Goal: Task Accomplishment & Management: Use online tool/utility

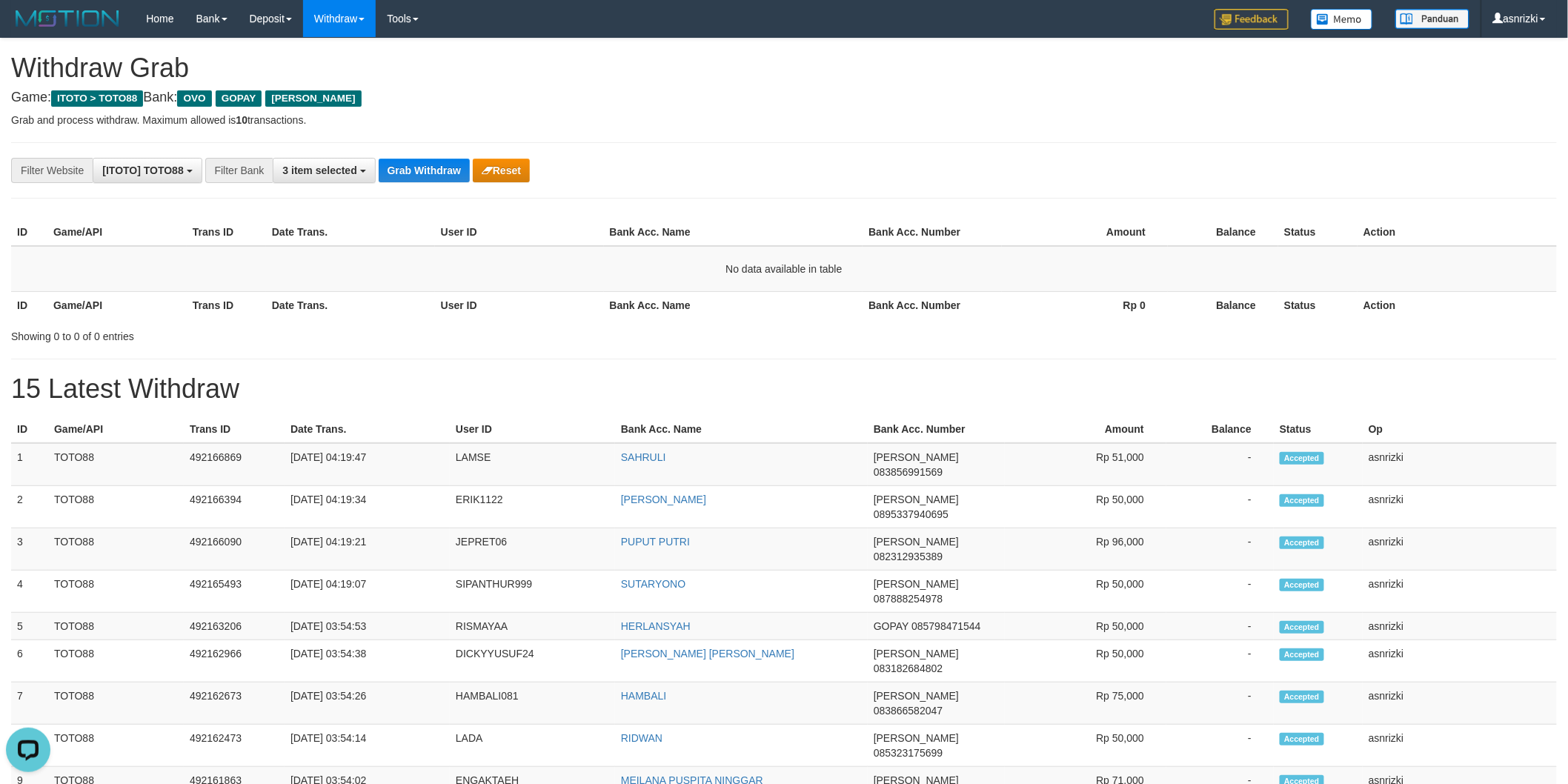
click at [435, 365] on div "**********" at bounding box center [784, 773] width 1568 height 1468
click at [417, 171] on button "Grab Withdraw" at bounding box center [424, 170] width 91 height 24
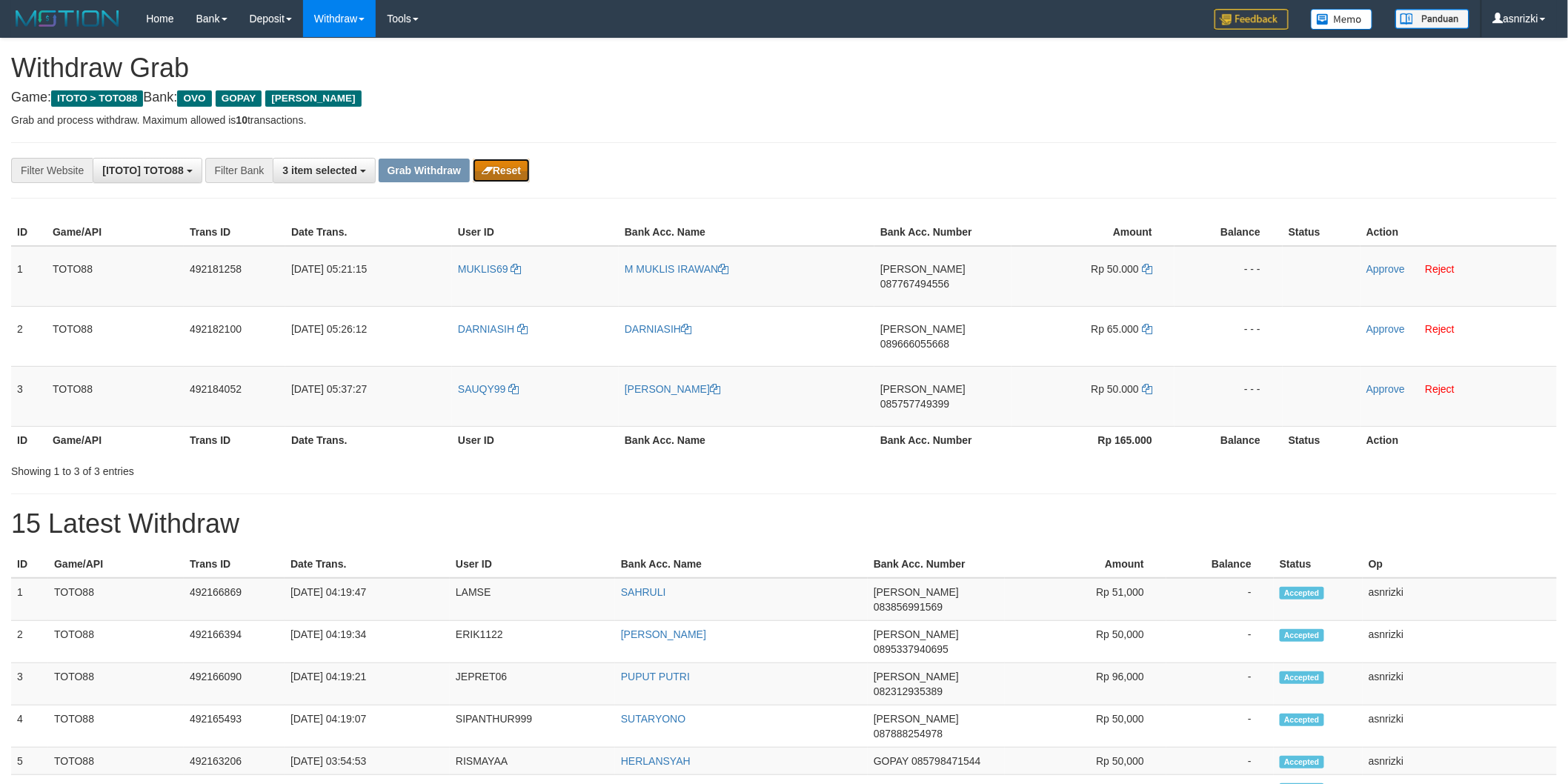
click at [500, 165] on button "Reset" at bounding box center [501, 170] width 57 height 24
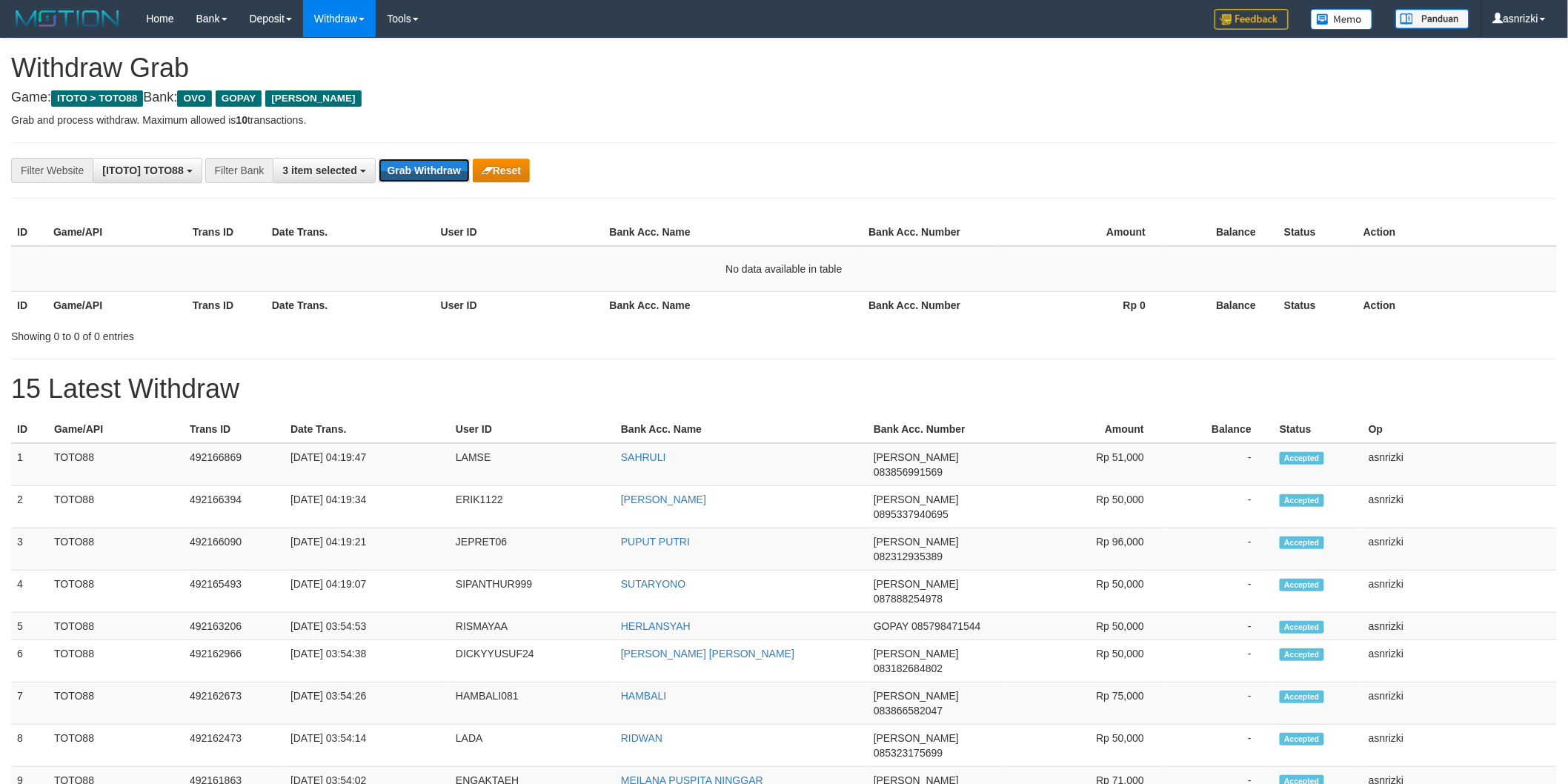
click at [435, 170] on button "Grab Withdraw" at bounding box center [424, 170] width 91 height 24
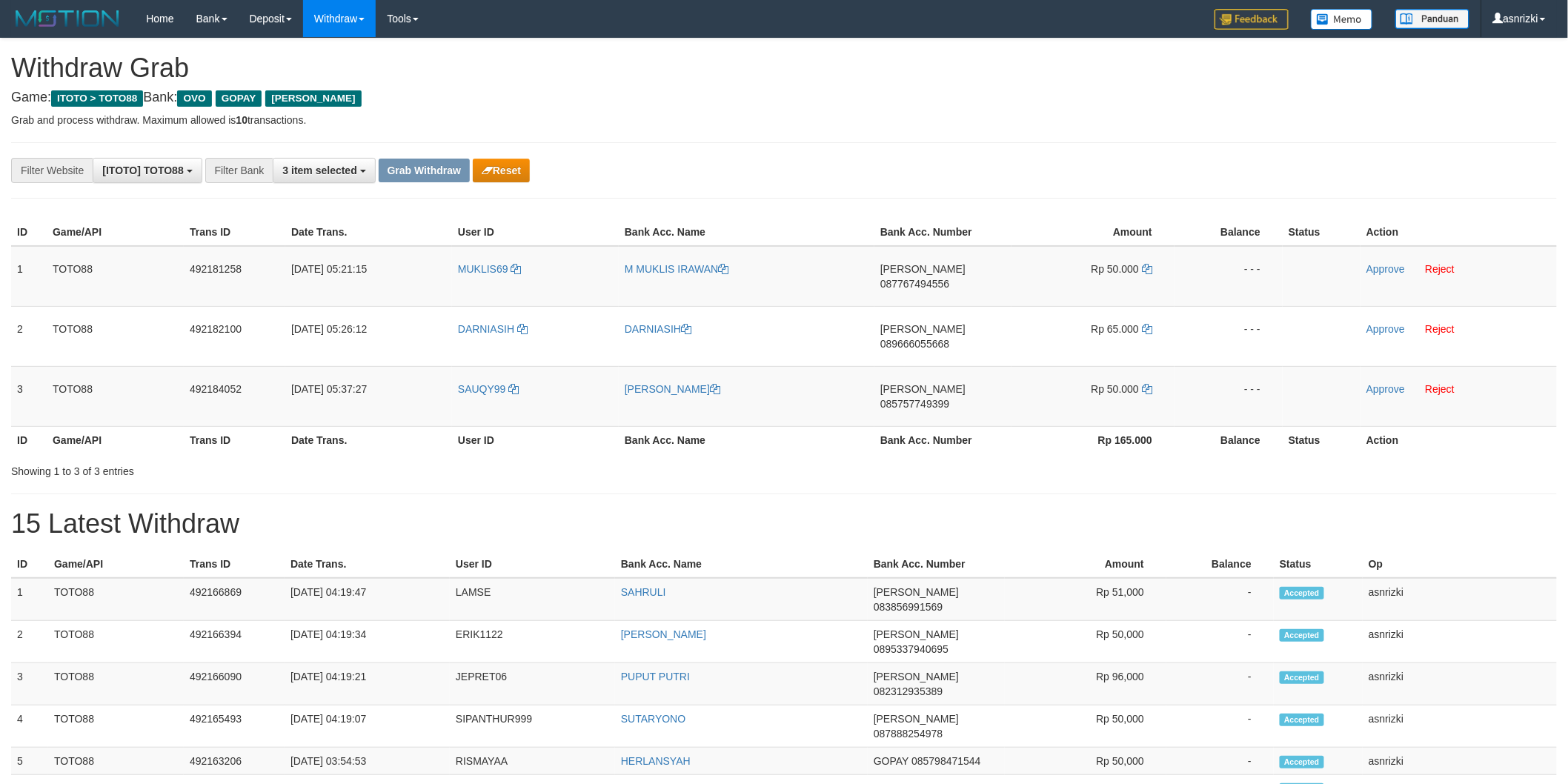
click at [945, 278] on td "DANA 087767494556" at bounding box center [943, 277] width 137 height 61
drag, startPoint x: 0, startPoint y: 0, endPoint x: 944, endPoint y: 278, distance: 984.1
click at [944, 278] on td "DANA 087767494556" at bounding box center [943, 277] width 137 height 61
copy span "087767494556"
click at [966, 282] on td "DANA 087767494556" at bounding box center [943, 277] width 137 height 61
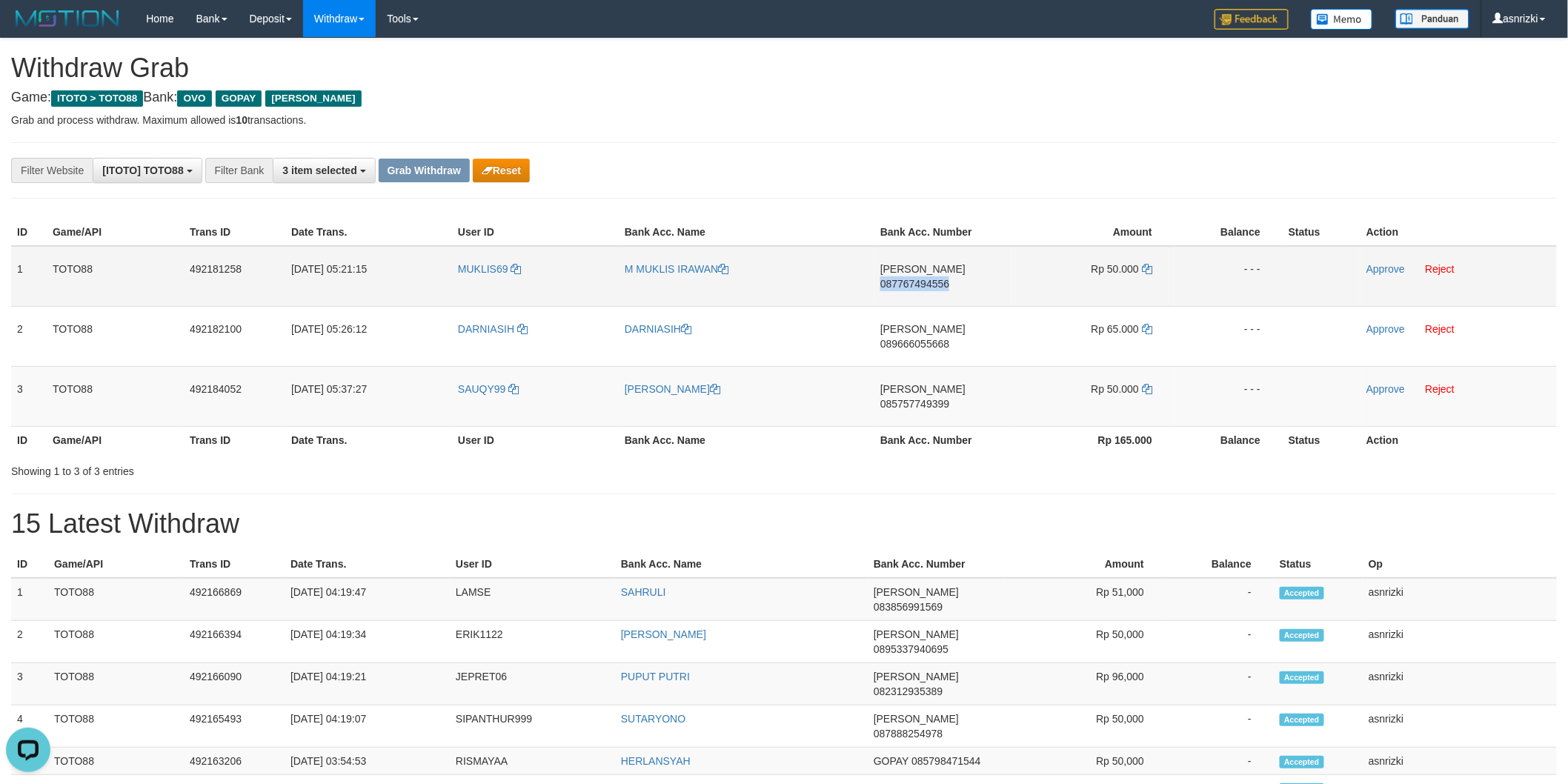
click at [966, 282] on td "DANA 087767494556" at bounding box center [943, 277] width 137 height 61
click at [1145, 268] on icon at bounding box center [1147, 269] width 10 height 10
click at [1379, 264] on link "Approve" at bounding box center [1386, 269] width 39 height 12
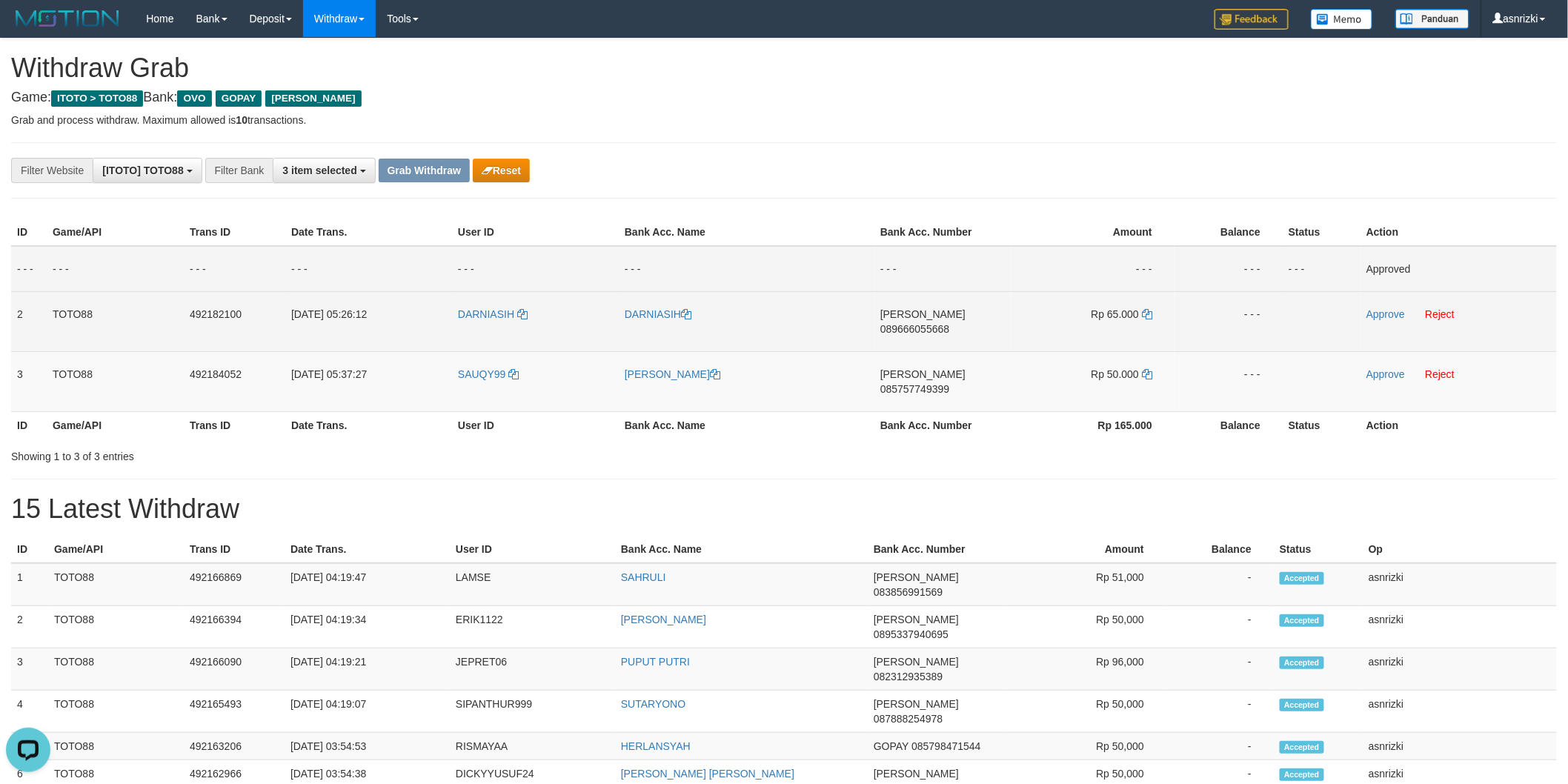
click at [959, 319] on td "DANA 089666055668" at bounding box center [943, 321] width 137 height 60
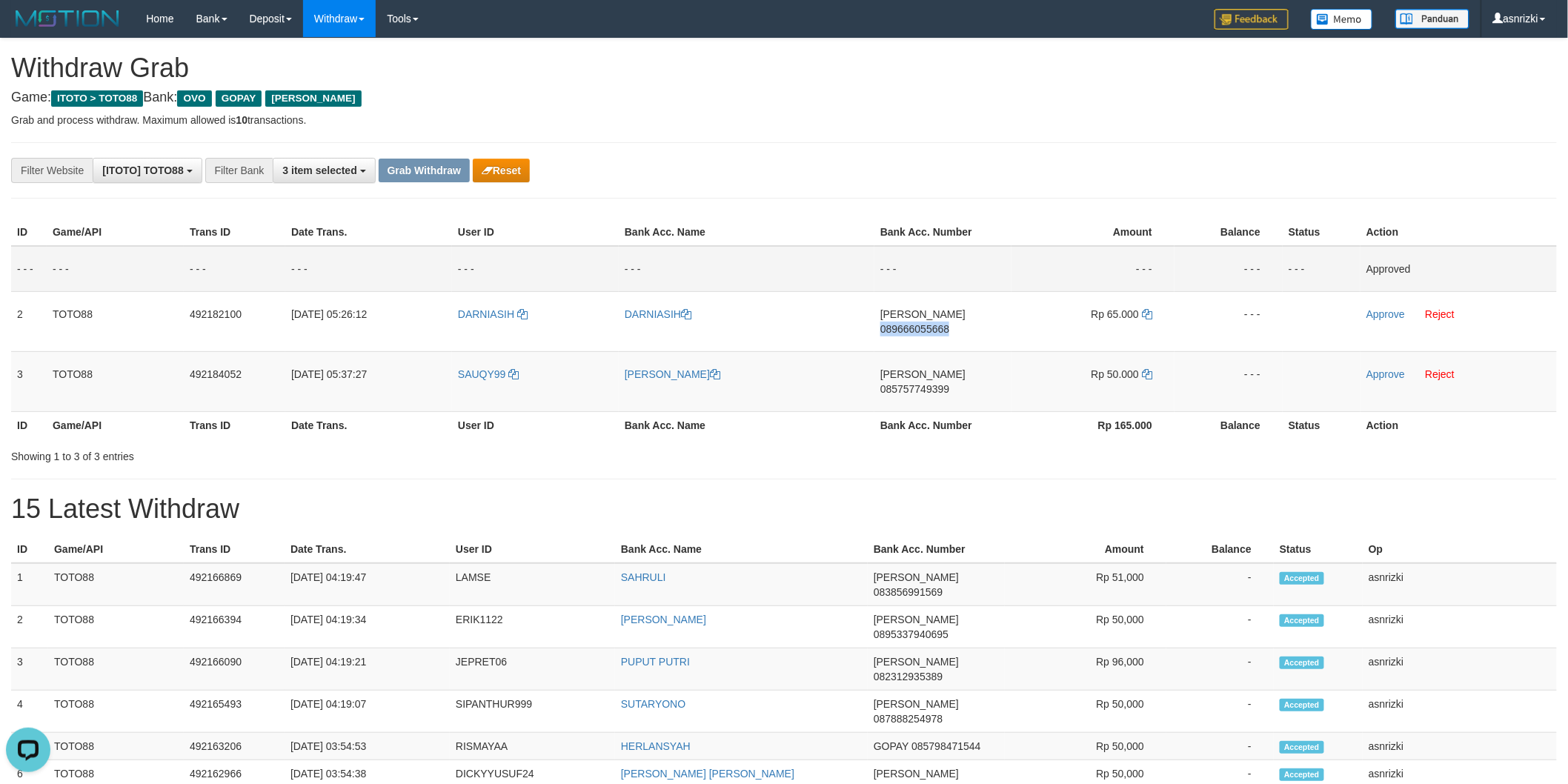
copy span "089666055668"
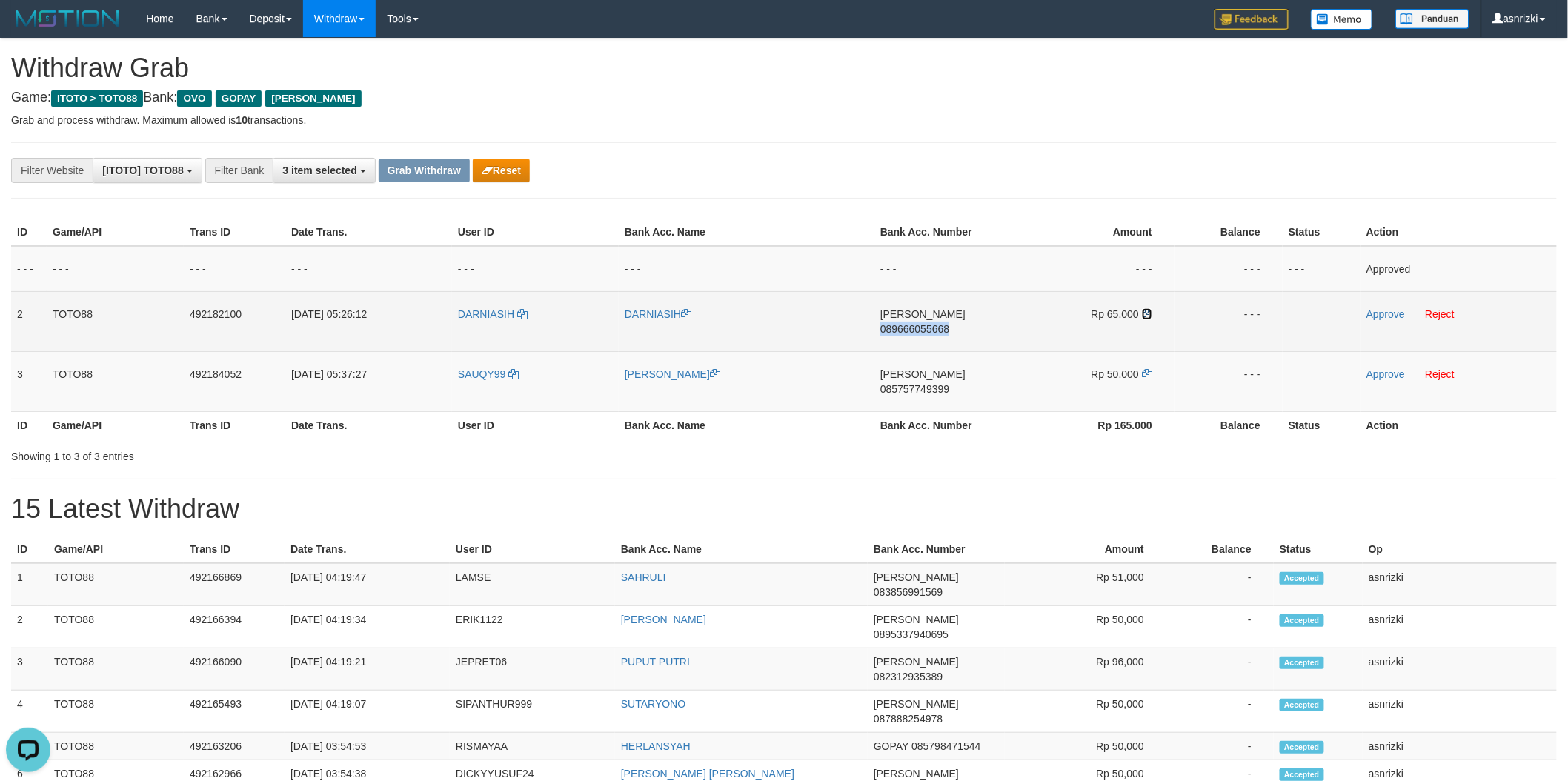
click at [1147, 311] on icon at bounding box center [1147, 314] width 10 height 10
copy span "089666055668"
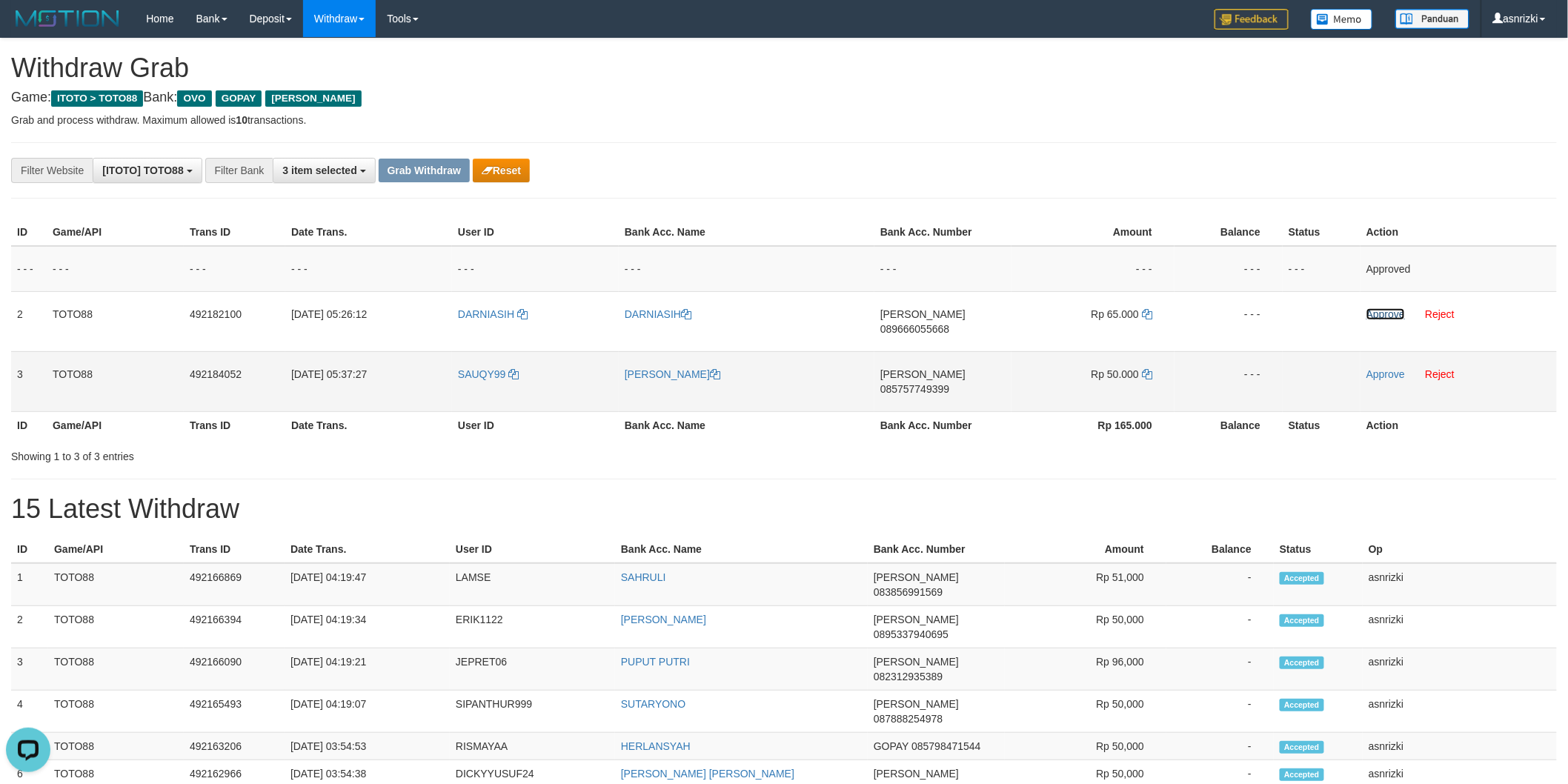
drag, startPoint x: 1392, startPoint y: 316, endPoint x: 1038, endPoint y: 351, distance: 355.7
click at [1391, 316] on link "Approve" at bounding box center [1386, 314] width 39 height 12
click at [974, 368] on td "DANA 085757749399" at bounding box center [943, 381] width 137 height 60
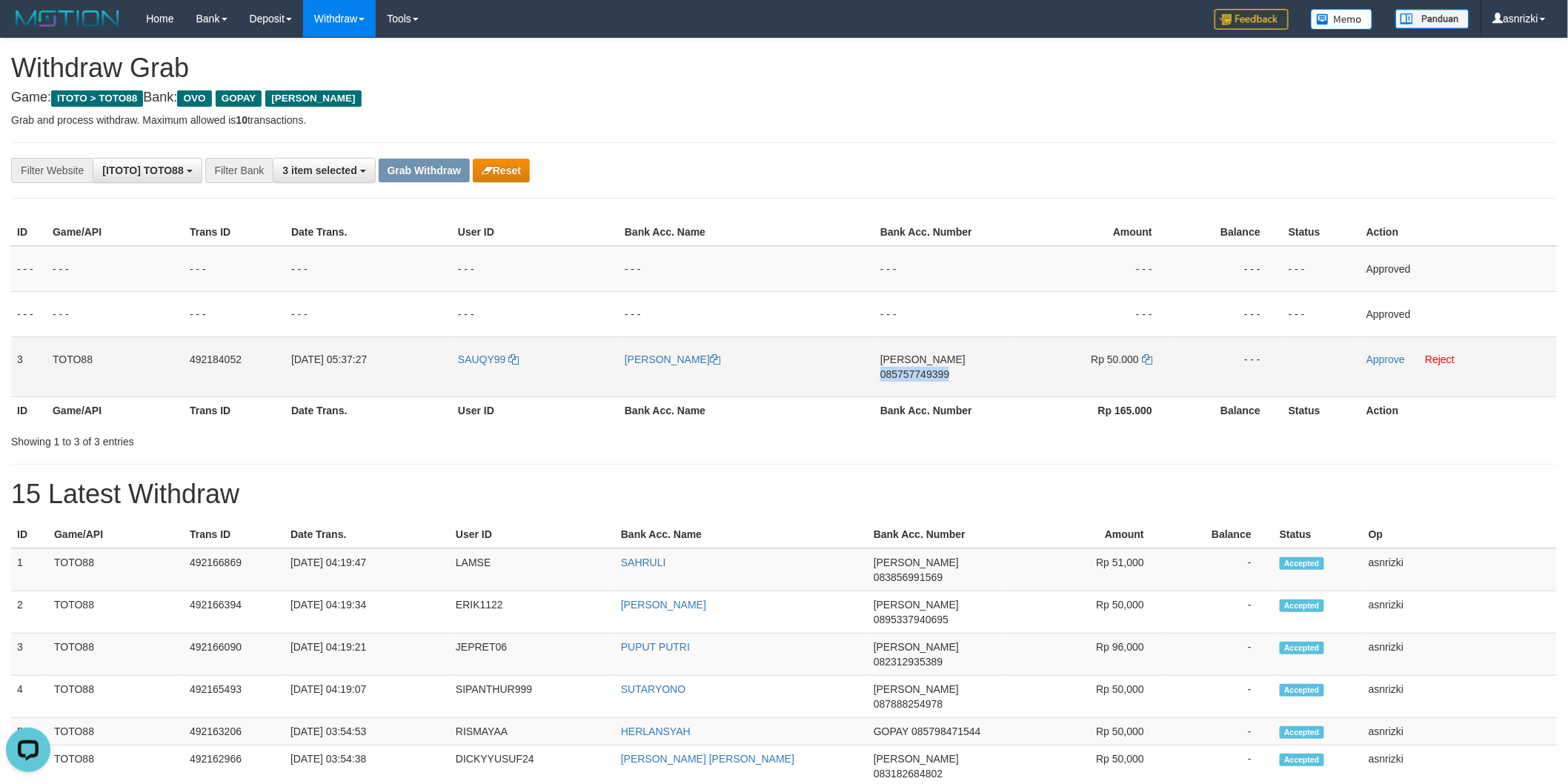
copy span "085757749399"
click at [1144, 355] on icon at bounding box center [1147, 360] width 10 height 10
copy span "085757749399"
drag, startPoint x: 1379, startPoint y: 356, endPoint x: 1187, endPoint y: 351, distance: 192.1
click at [1380, 356] on link "Approve" at bounding box center [1386, 360] width 39 height 12
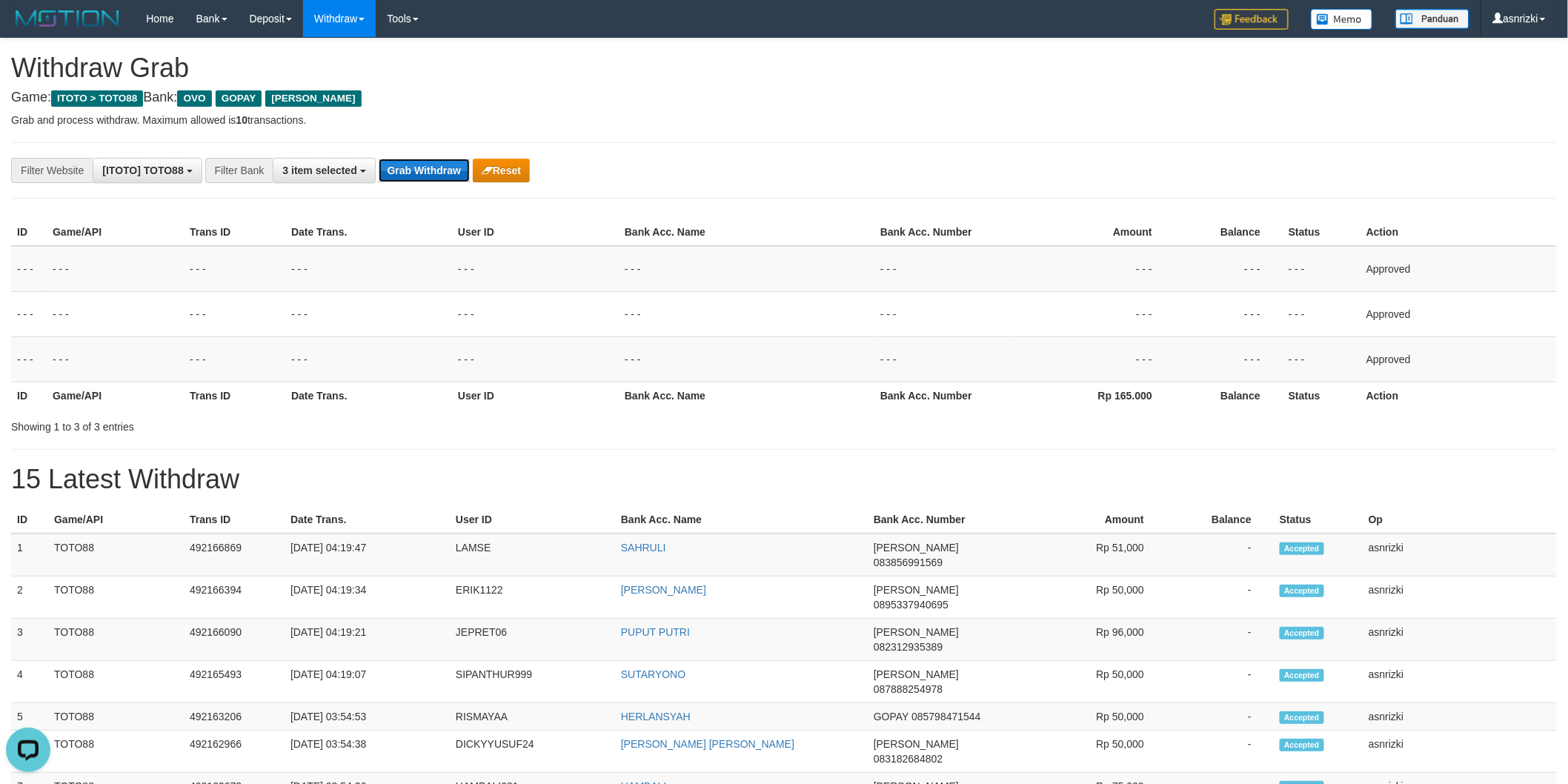
click at [403, 173] on button "Grab Withdraw" at bounding box center [424, 170] width 91 height 24
click at [404, 171] on button "Grab Withdraw" at bounding box center [424, 170] width 91 height 24
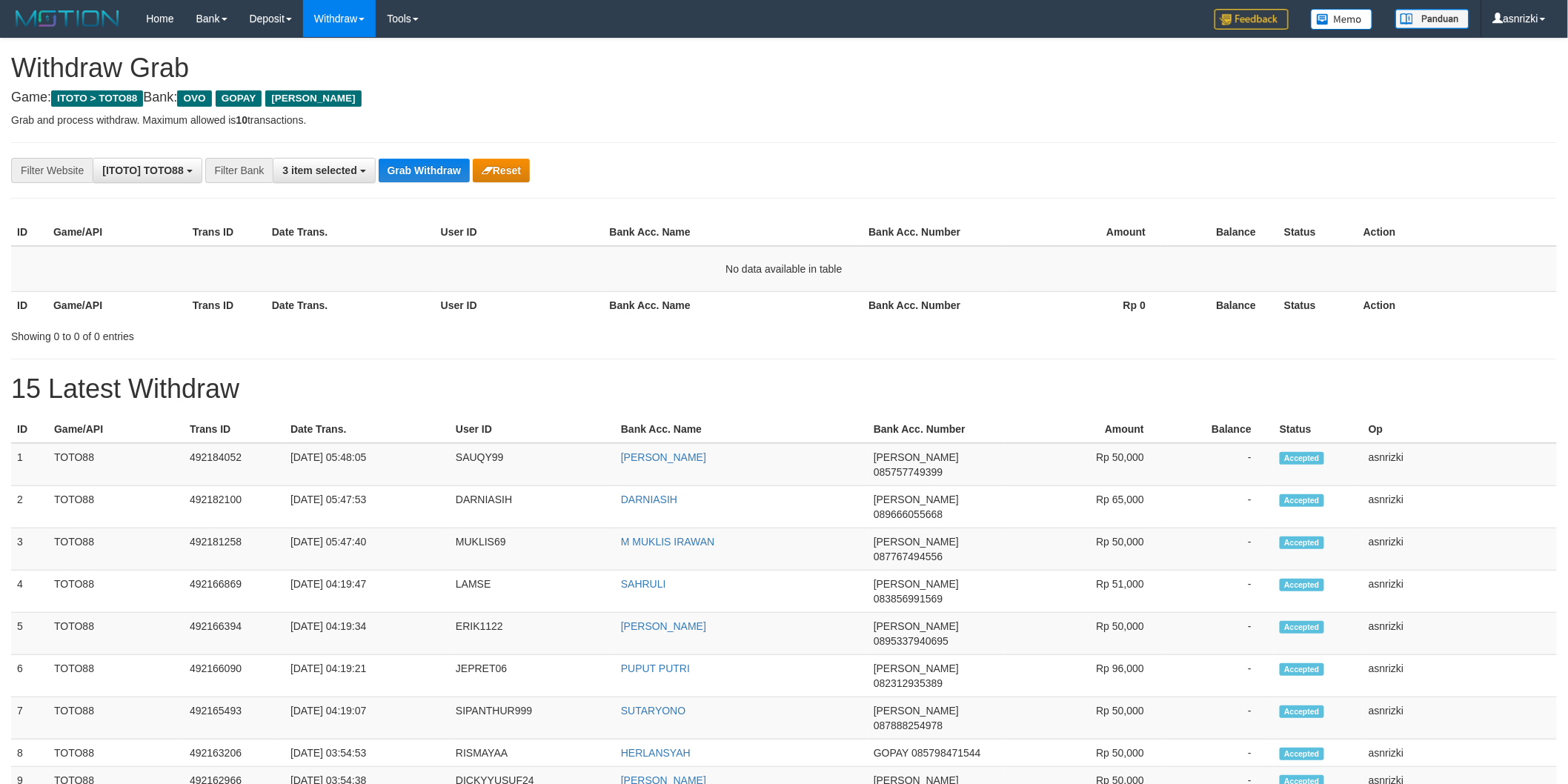
click at [601, 349] on div "**********" at bounding box center [784, 773] width 1568 height 1468
drag, startPoint x: 16, startPoint y: 446, endPoint x: 1418, endPoint y: 506, distance: 1403.3
copy tbody "1 TOTO88 492184052 [DATE] 05:48:05 SAUQY99 [PERSON_NAME] DANA 085757749399 Rp 5…"
drag, startPoint x: 488, startPoint y: 440, endPoint x: 487, endPoint y: 447, distance: 7.1
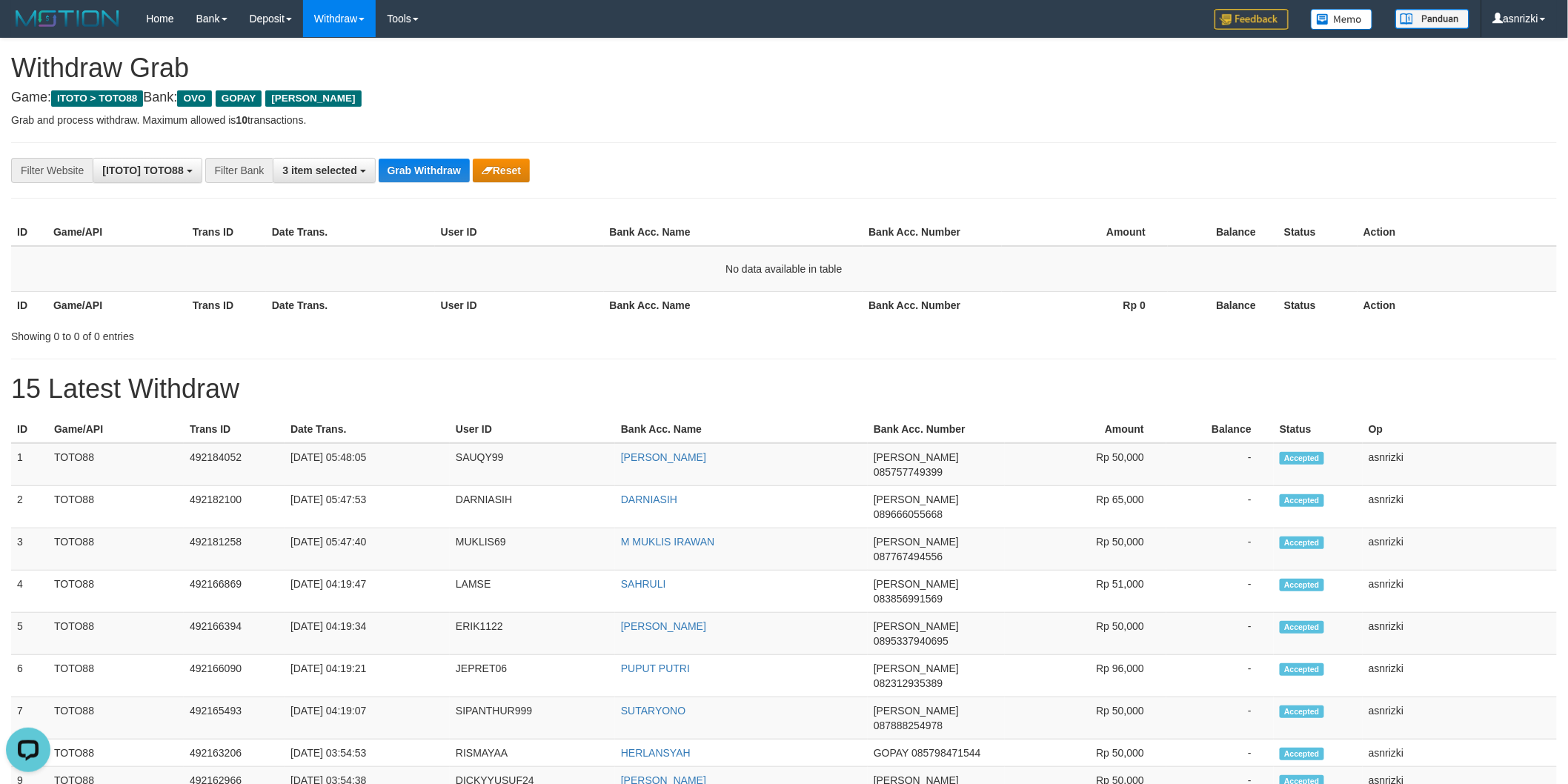
click at [488, 441] on th "User ID" at bounding box center [533, 430] width 165 height 27
click at [487, 447] on td "SAUQY99" at bounding box center [533, 464] width 165 height 43
copy td "SAUQY99"
click at [379, 349] on div "**********" at bounding box center [784, 773] width 1568 height 1468
